Goal: Book appointment/travel/reservation

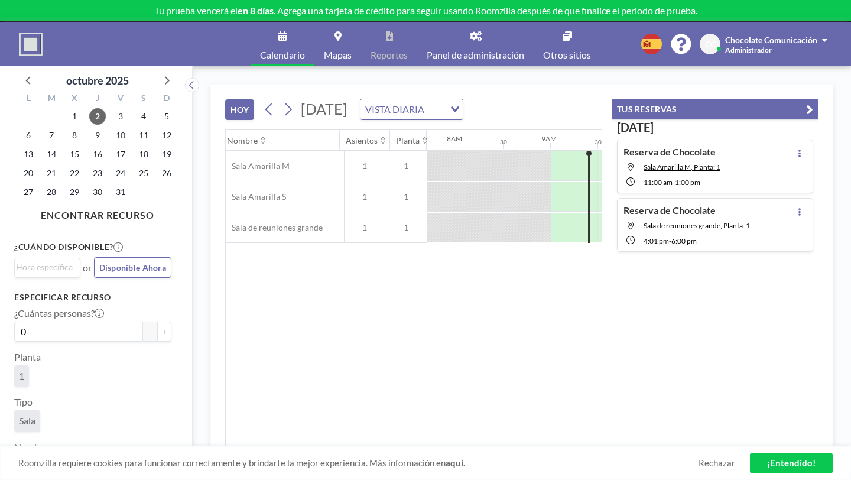
scroll to position [0, 678]
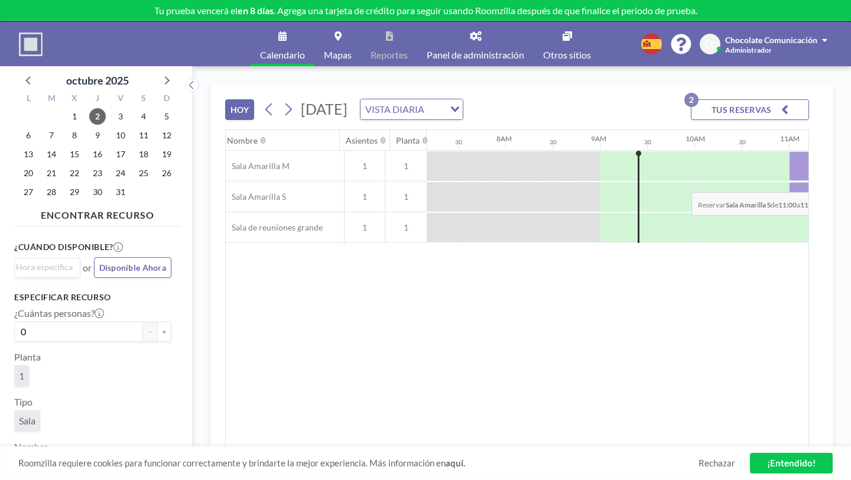
click at [789, 182] on div at bounding box center [812, 197] width 47 height 30
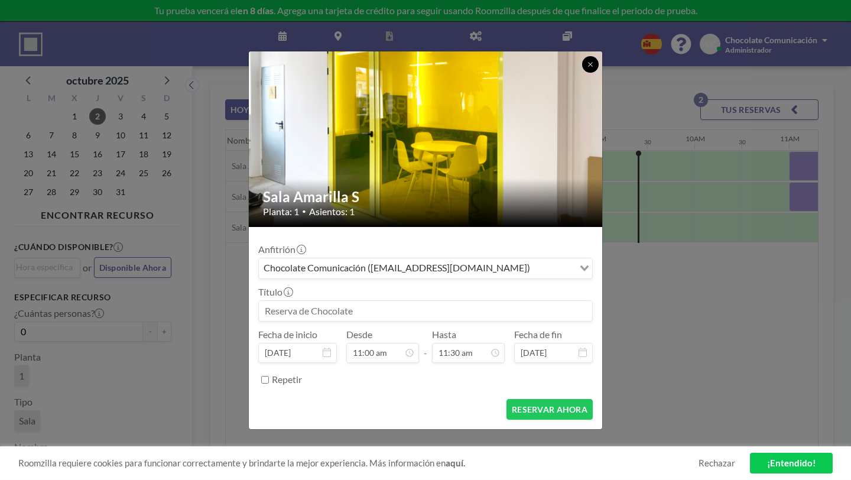
click at [587, 68] on icon at bounding box center [590, 64] width 7 height 7
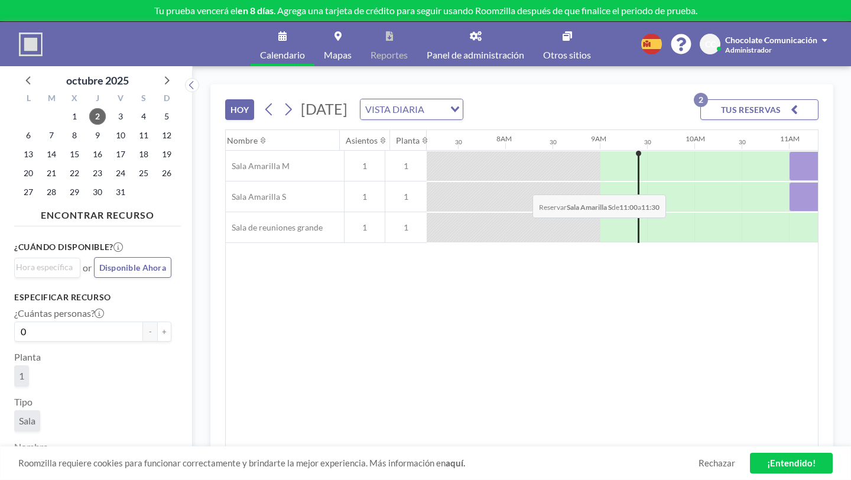
click at [789, 182] on div at bounding box center [812, 197] width 47 height 30
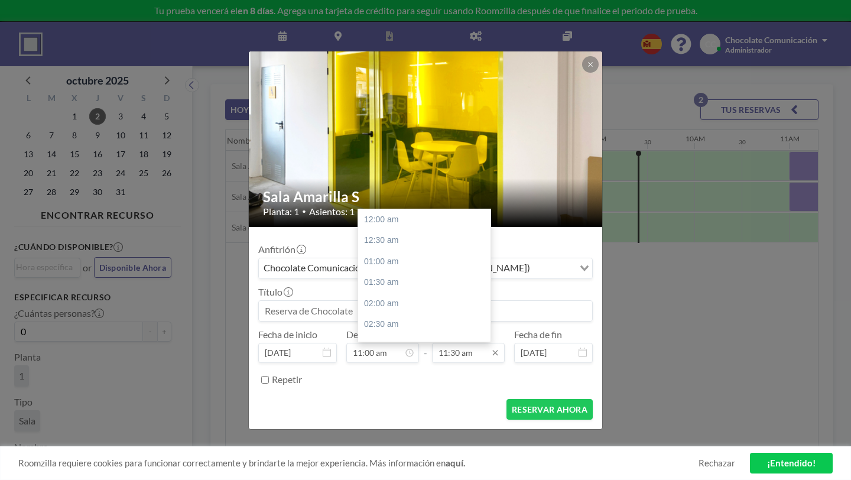
scroll to position [434, 0]
click at [459, 343] on input "11:30 am" at bounding box center [468, 353] width 73 height 20
click at [417, 322] on div "01:00 pm" at bounding box center [424, 332] width 132 height 21
type input "01:00 pm"
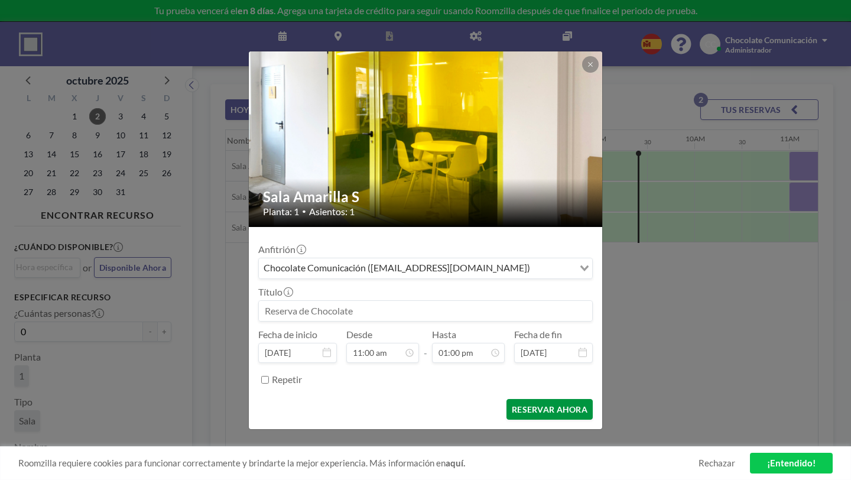
click at [535, 399] on button "RESERVAR AHORA" at bounding box center [549, 409] width 86 height 21
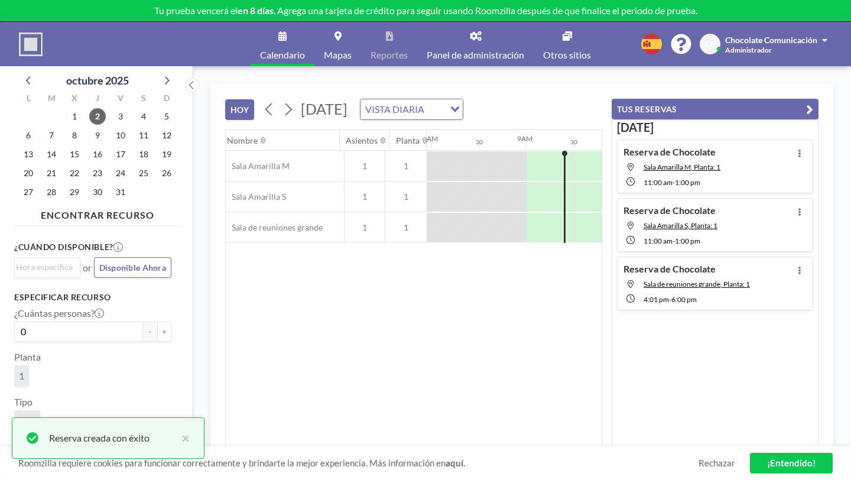
scroll to position [0, 757]
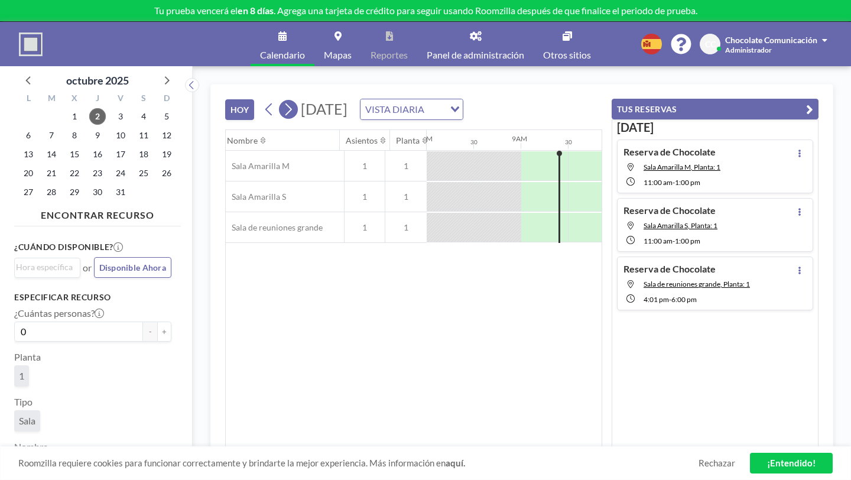
click at [285, 103] on icon at bounding box center [288, 109] width 7 height 12
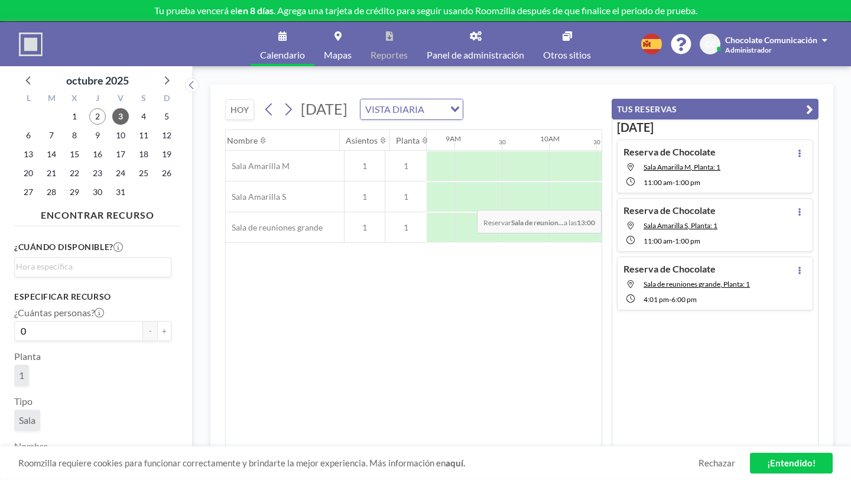
scroll to position [0, 827]
click at [734, 213] on div at bounding box center [757, 228] width 47 height 30
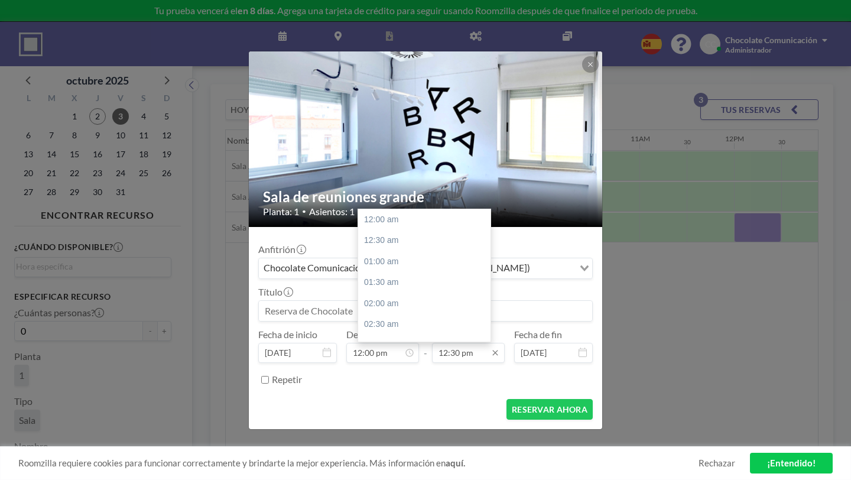
scroll to position [472, 0]
click at [452, 343] on input "12:30 pm" at bounding box center [468, 353] width 73 height 20
click at [420, 284] on div "01:00 pm" at bounding box center [424, 294] width 132 height 21
type input "01:00 pm"
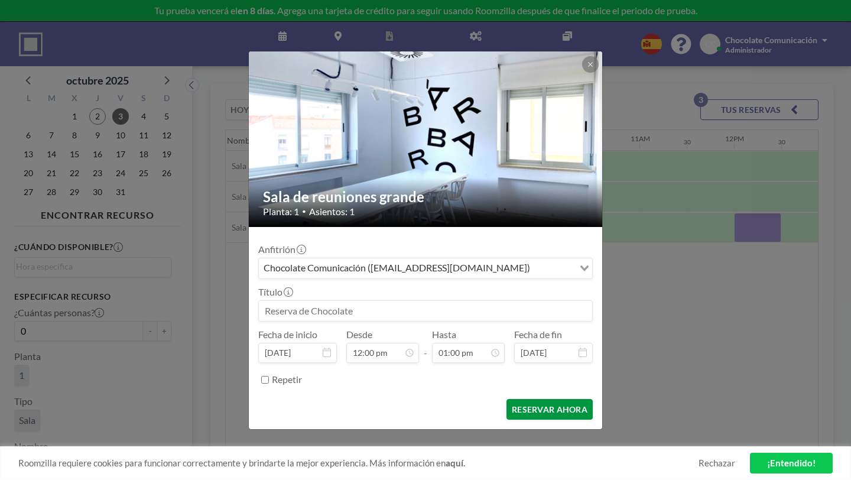
click at [519, 399] on button "RESERVAR AHORA" at bounding box center [549, 409] width 86 height 21
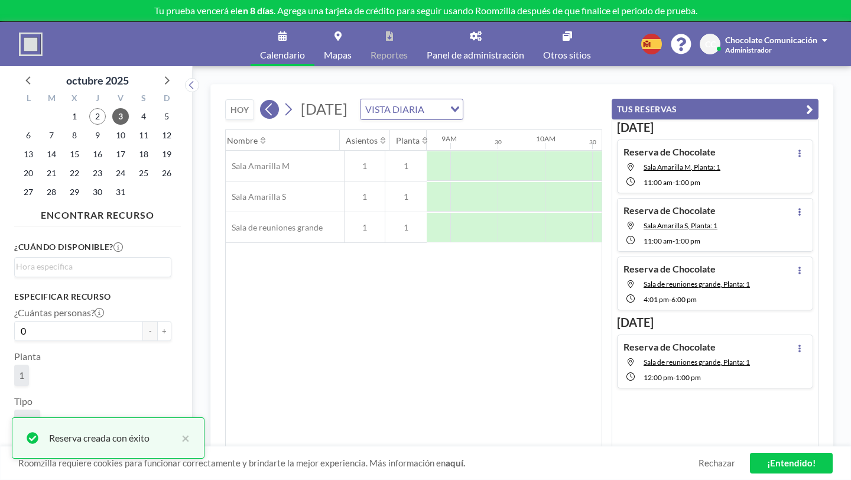
click at [264, 100] on icon at bounding box center [269, 109] width 11 height 18
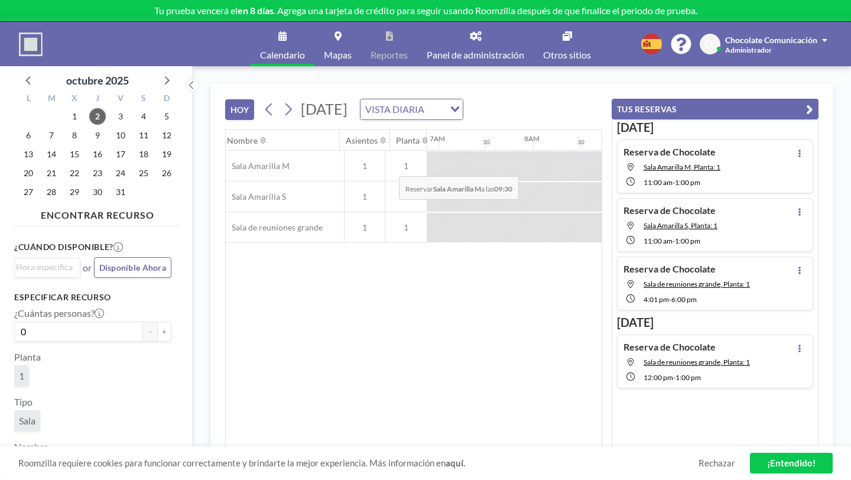
scroll to position [0, 653]
click at [719, 151] on div at bounding box center [742, 166] width 47 height 30
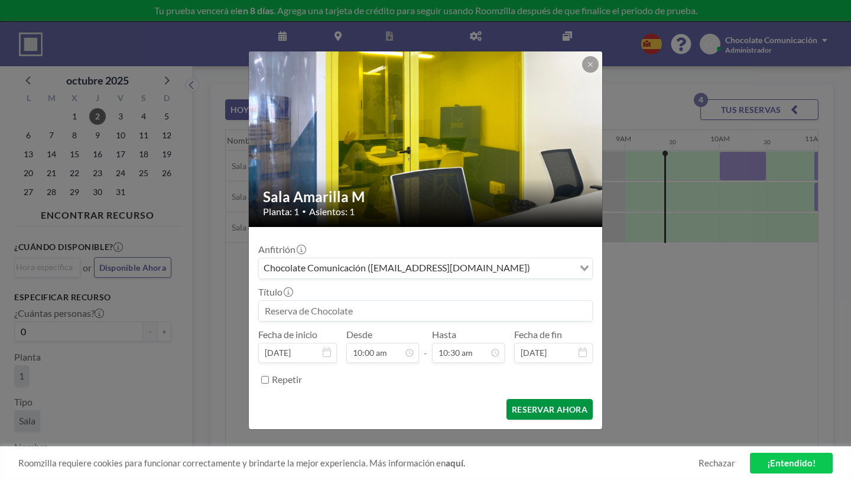
click at [543, 399] on button "RESERVAR AHORA" at bounding box center [549, 409] width 86 height 21
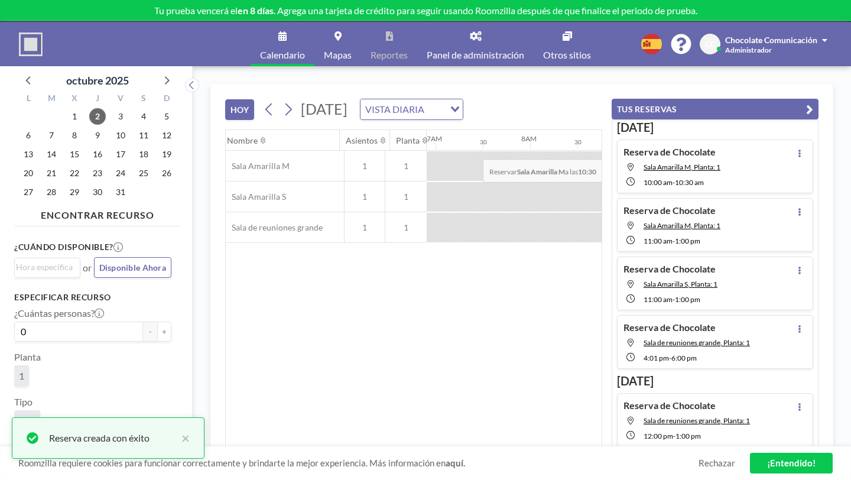
click at [766, 151] on div at bounding box center [789, 166] width 47 height 30
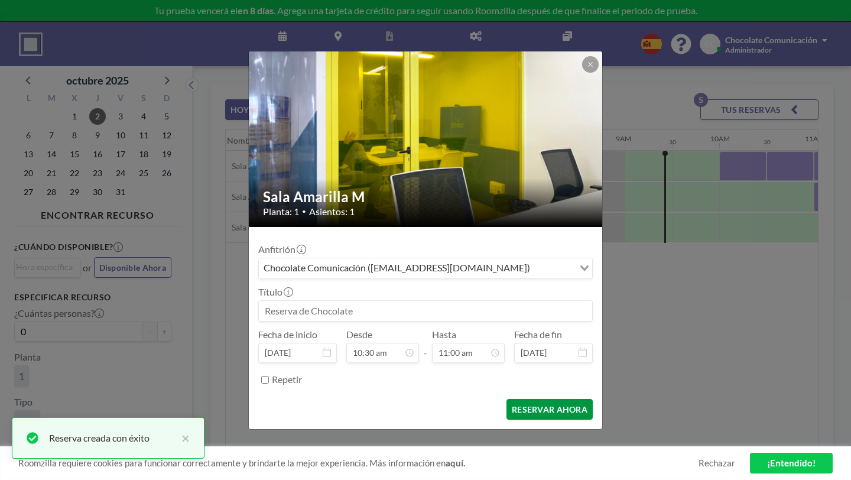
click at [523, 399] on button "RESERVAR AHORA" at bounding box center [549, 409] width 86 height 21
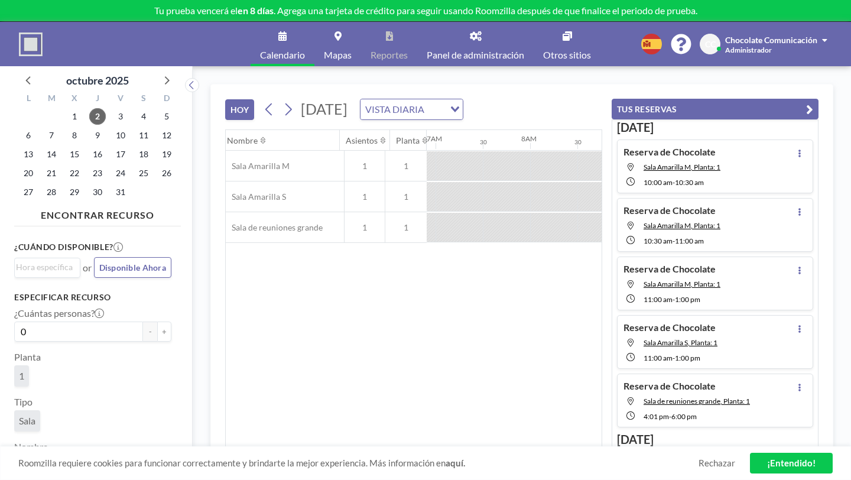
click at [767, 35] on span "Chocolate Comunicación" at bounding box center [771, 40] width 92 height 10
click at [811, 45] on link "Perfil" at bounding box center [791, 57] width 105 height 24
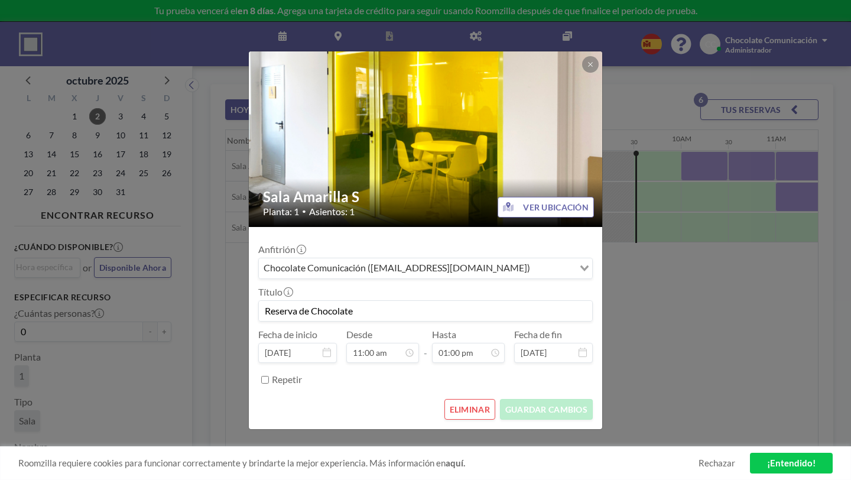
click at [661, 332] on div "Sala Amarilla S Planta: 1 • Asientos: 1 VER UBICACIÓN Anfitrión Chocolate Comun…" at bounding box center [425, 240] width 851 height 480
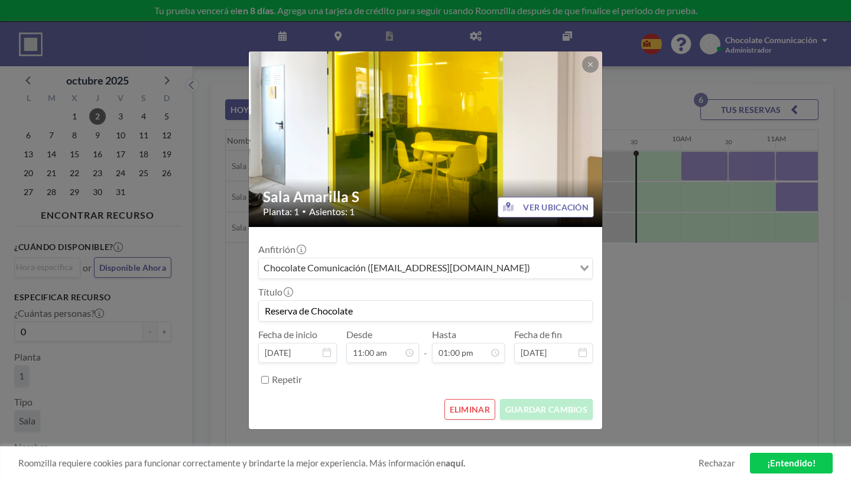
click at [460, 399] on button "ELIMINAR" at bounding box center [469, 409] width 51 height 21
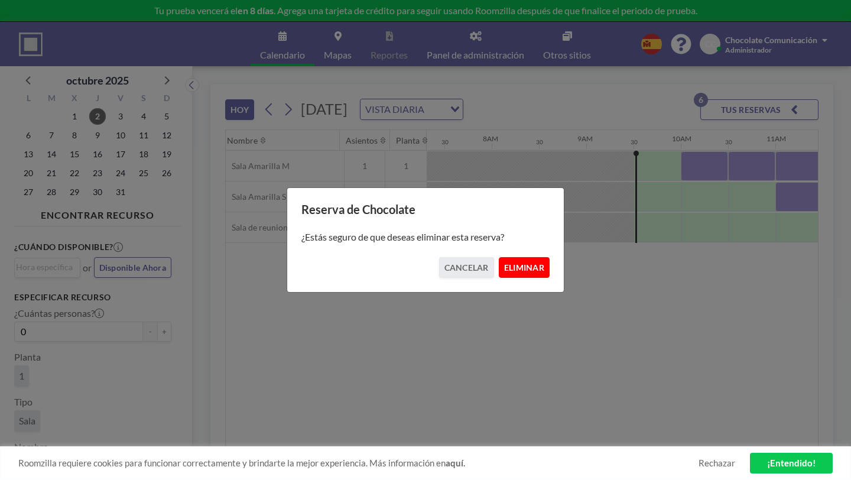
click at [508, 268] on button "ELIMINAR" at bounding box center [524, 267] width 51 height 21
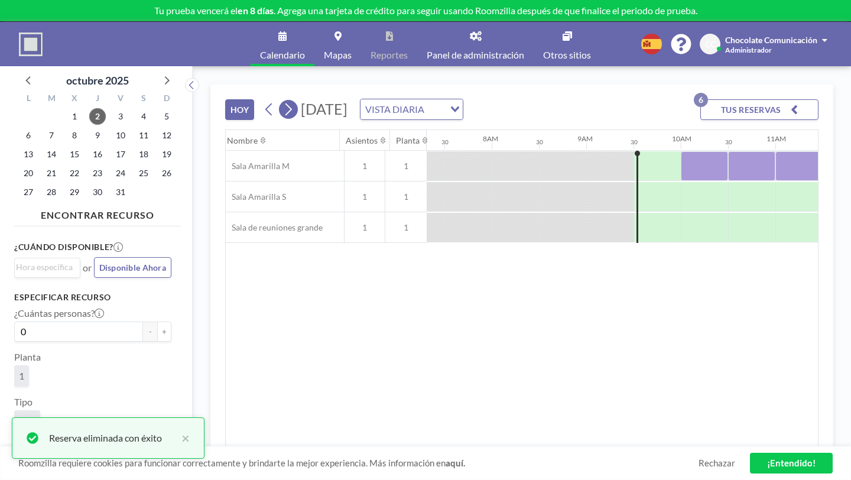
click at [282, 100] on icon at bounding box center [287, 109] width 11 height 18
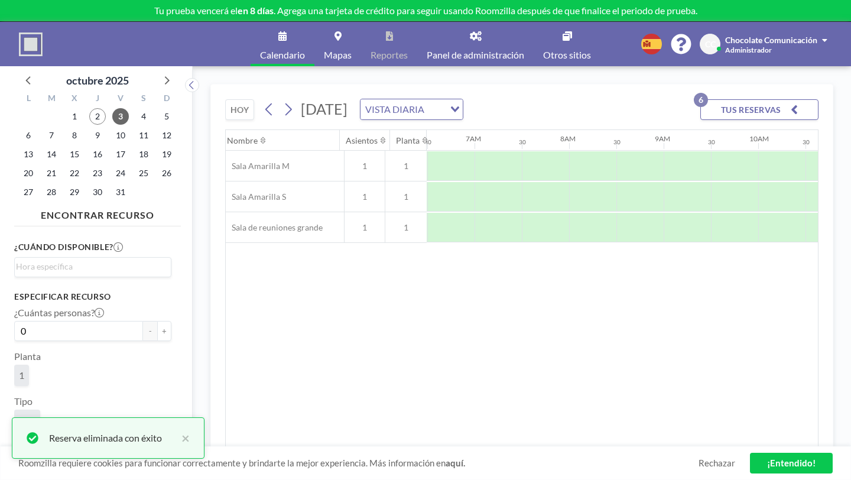
scroll to position [0, 615]
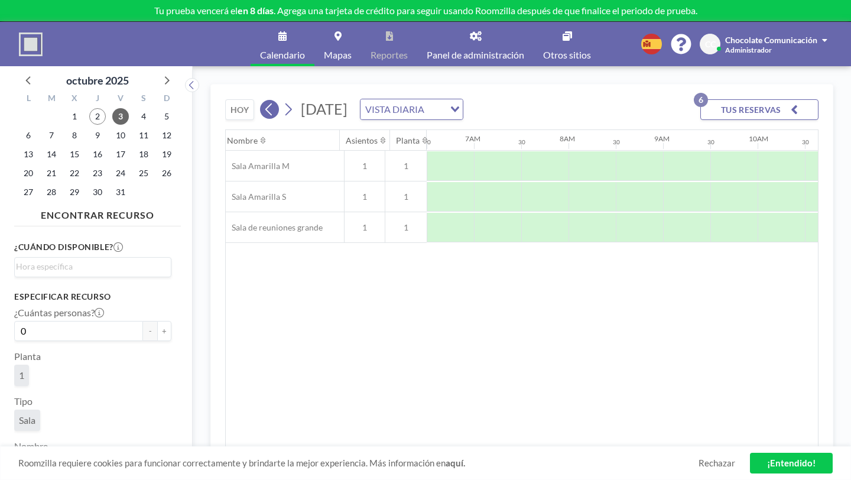
click at [264, 100] on icon at bounding box center [269, 109] width 11 height 18
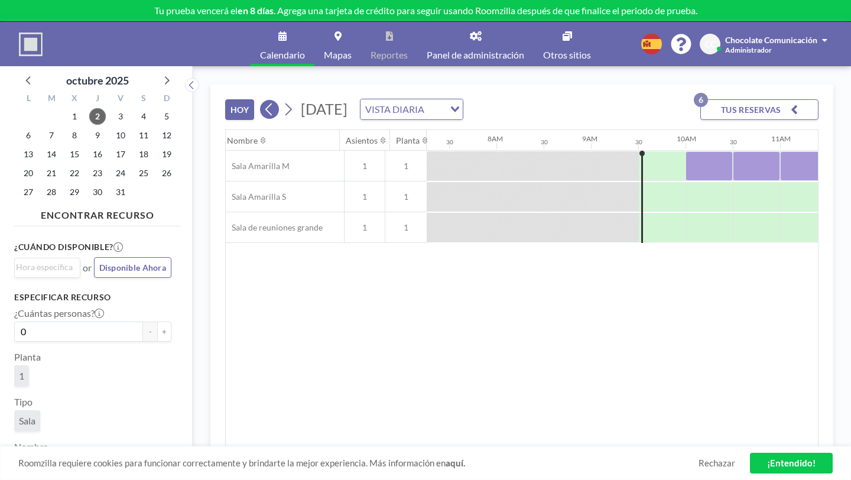
scroll to position [0, 691]
click at [279, 100] on button at bounding box center [288, 109] width 19 height 19
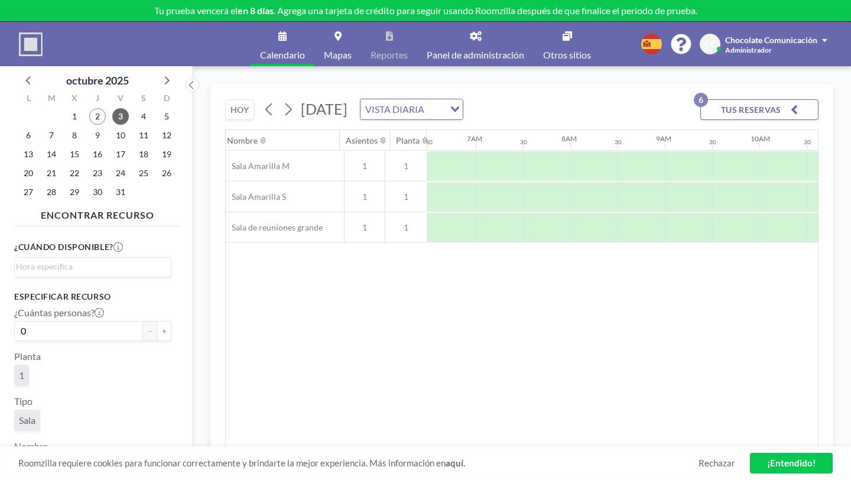
scroll to position [0, 615]
click at [264, 100] on icon at bounding box center [269, 109] width 11 height 18
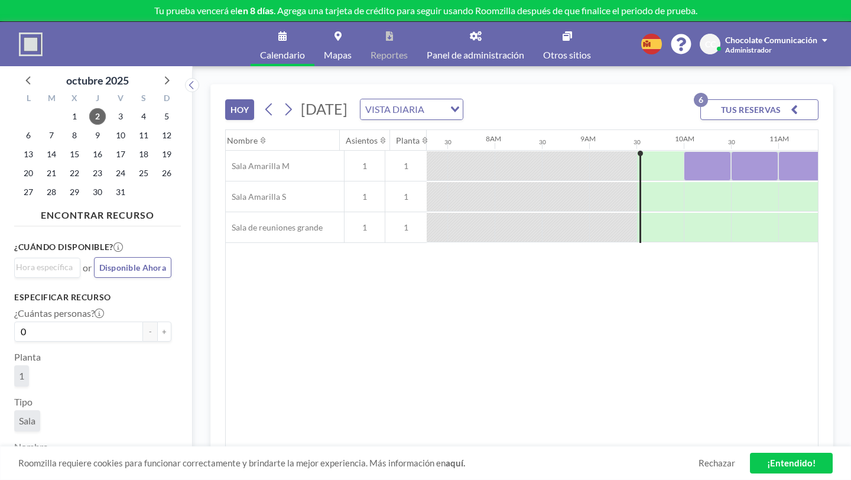
scroll to position [0, 691]
